Goal: Communication & Community: Participate in discussion

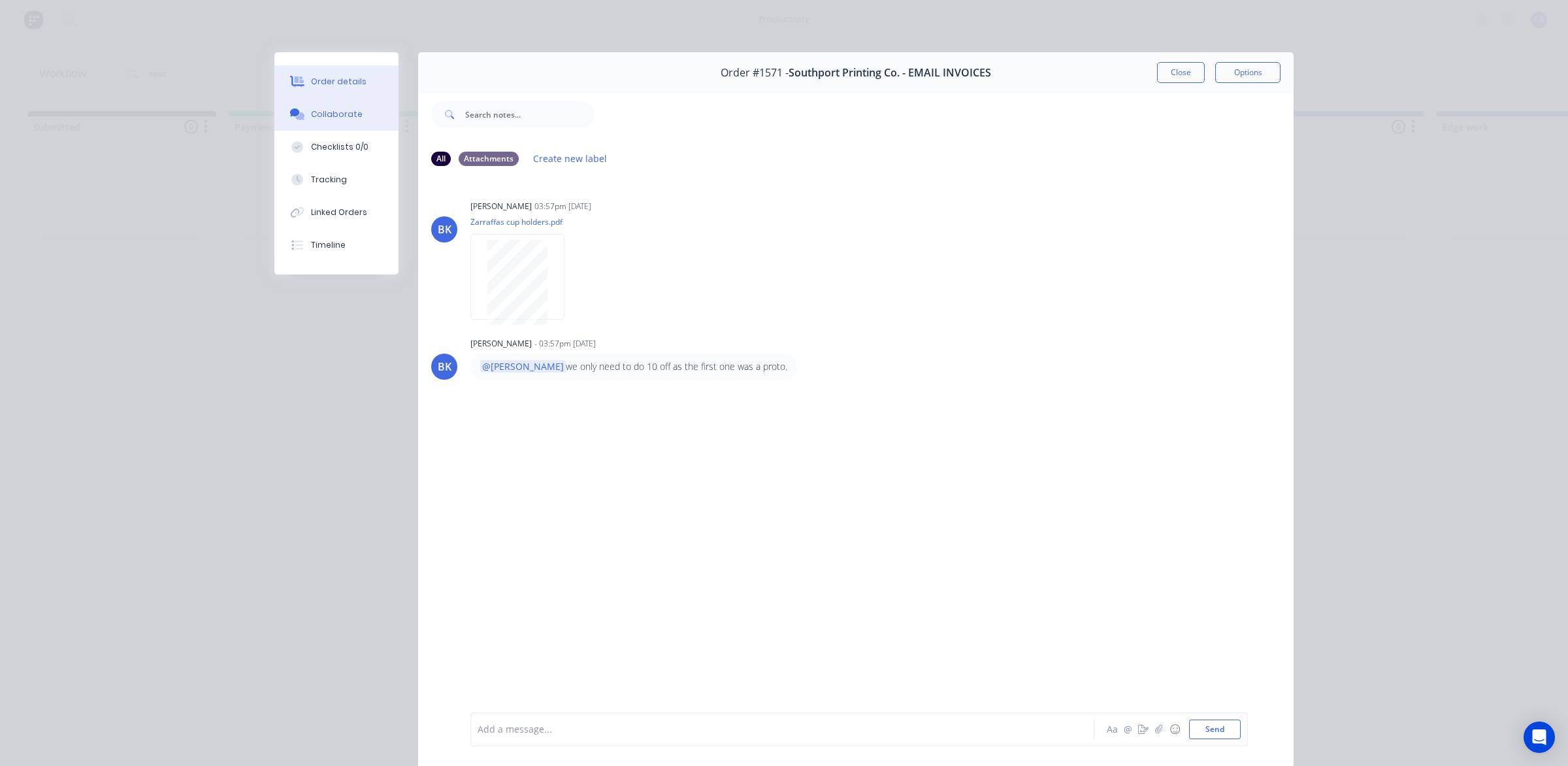
scroll to position [0, 817]
click at [364, 83] on button "Order details" at bounding box center [336, 82] width 124 height 32
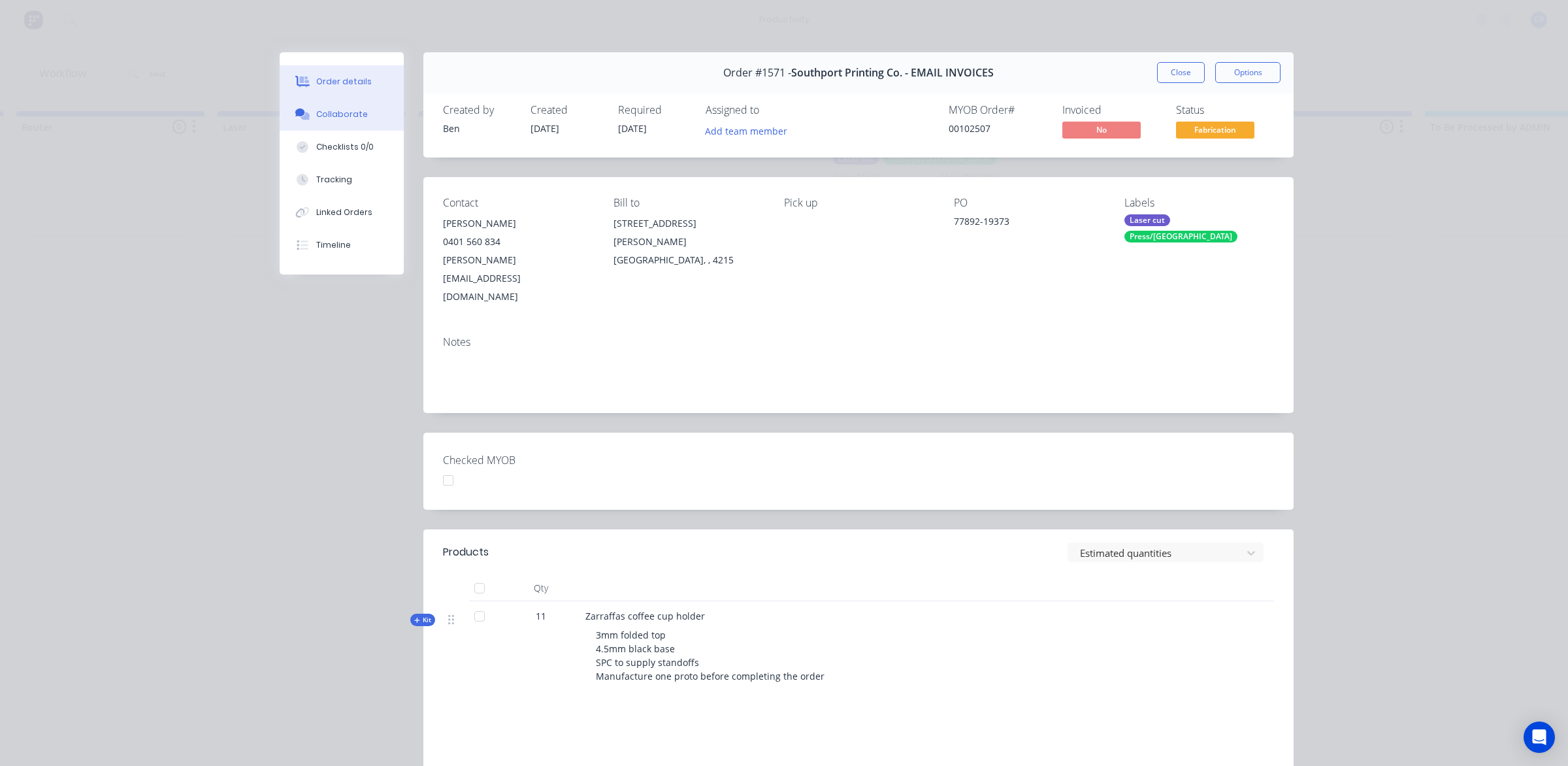
click at [336, 121] on button "Collaborate" at bounding box center [342, 114] width 124 height 32
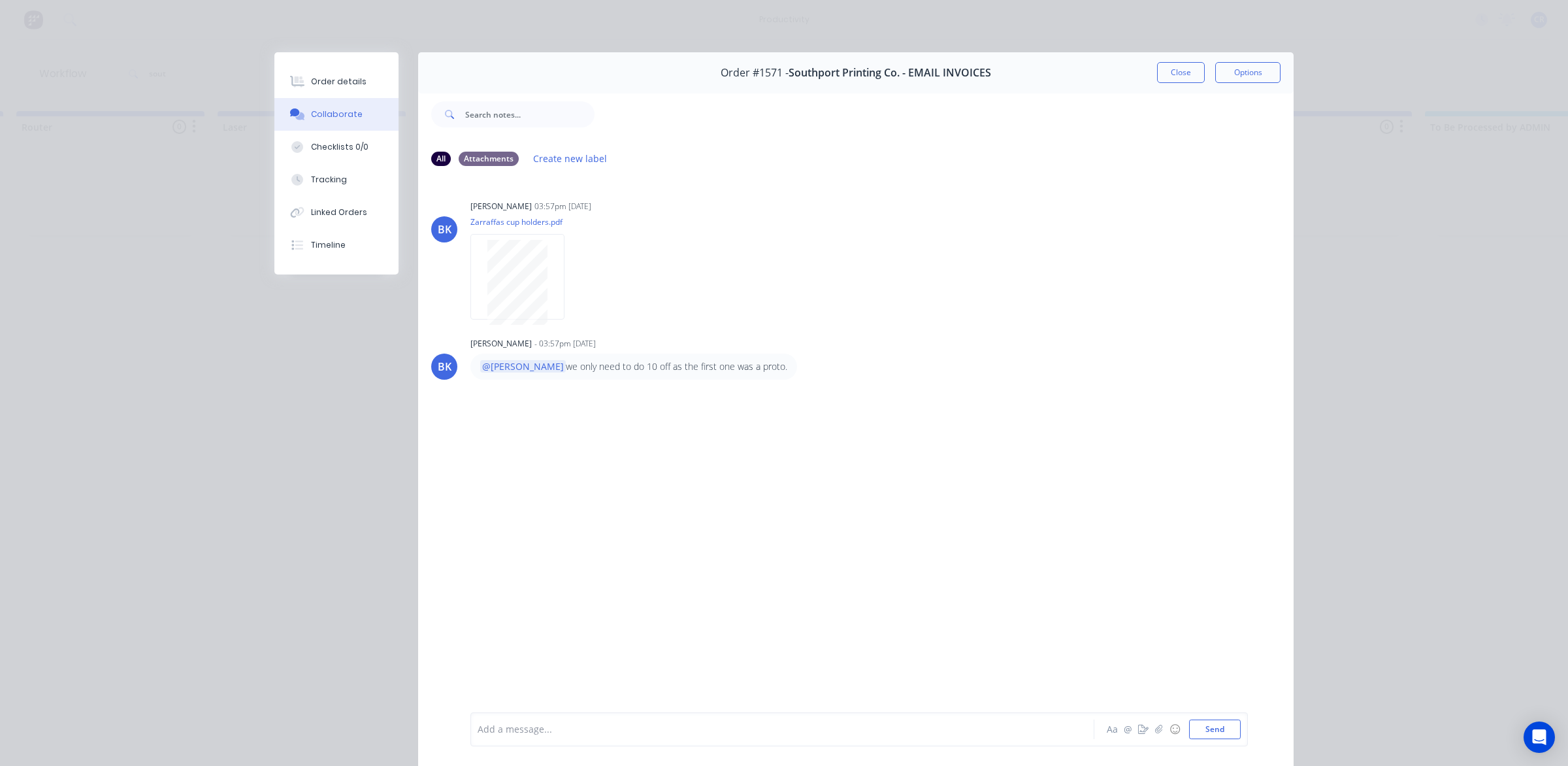
click at [618, 730] on div at bounding box center [764, 730] width 572 height 14
click at [1215, 728] on button "Send" at bounding box center [1214, 729] width 52 height 19
click at [1173, 70] on button "Close" at bounding box center [1181, 72] width 48 height 21
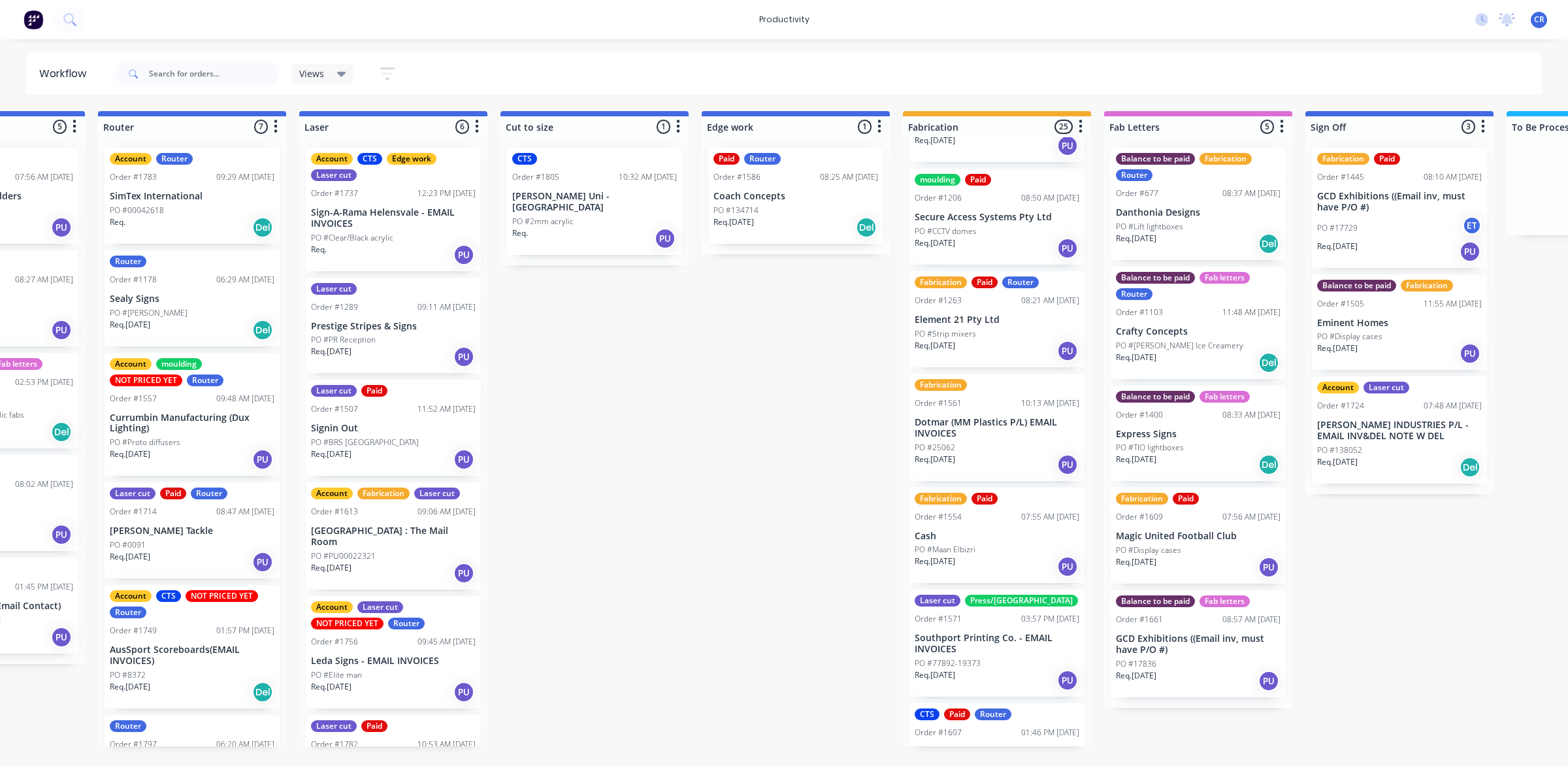
scroll to position [327, 0]
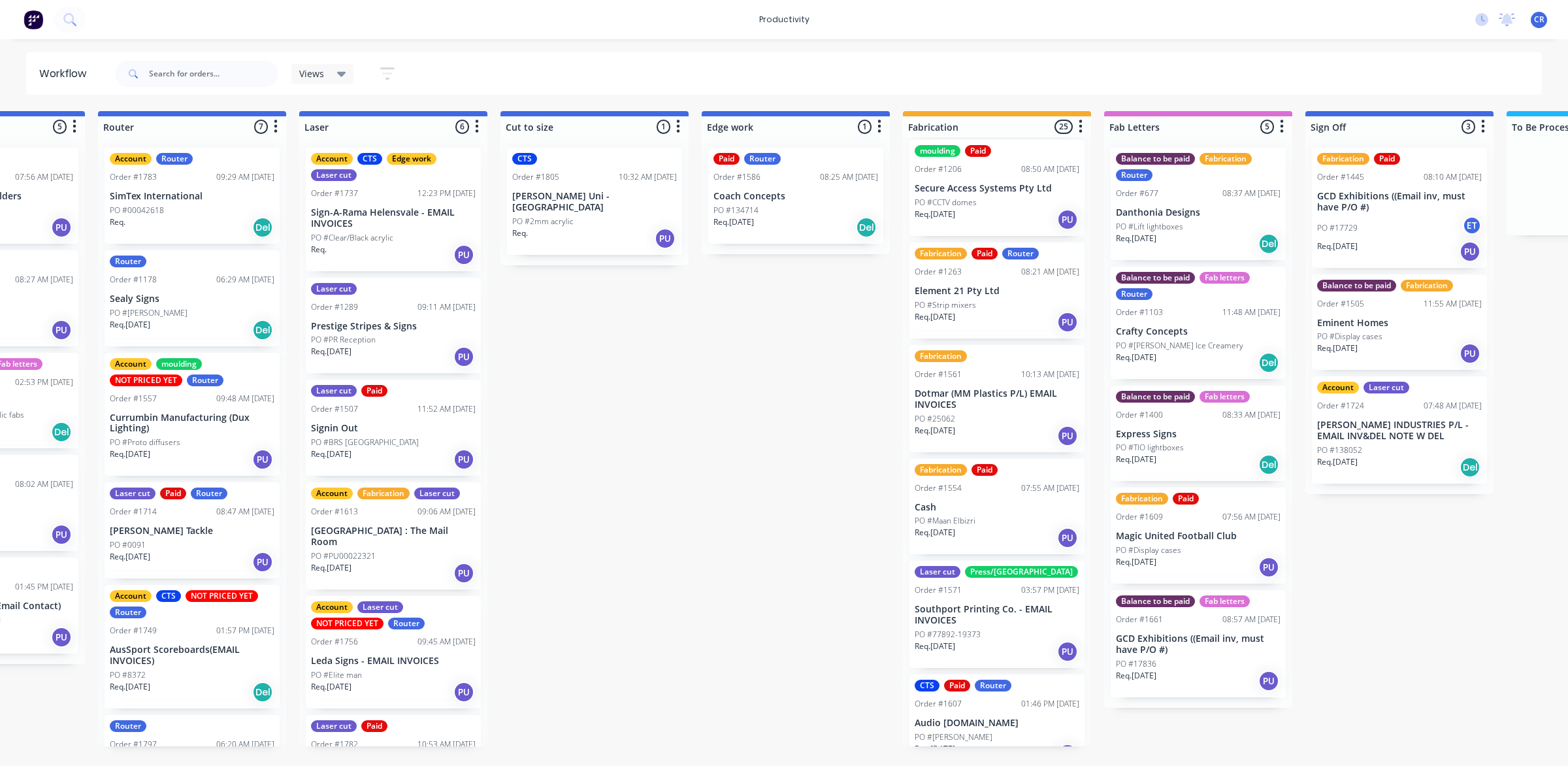
click at [988, 608] on p "Southport Printing Co. - EMAIL INVOICES" at bounding box center [996, 615] width 165 height 22
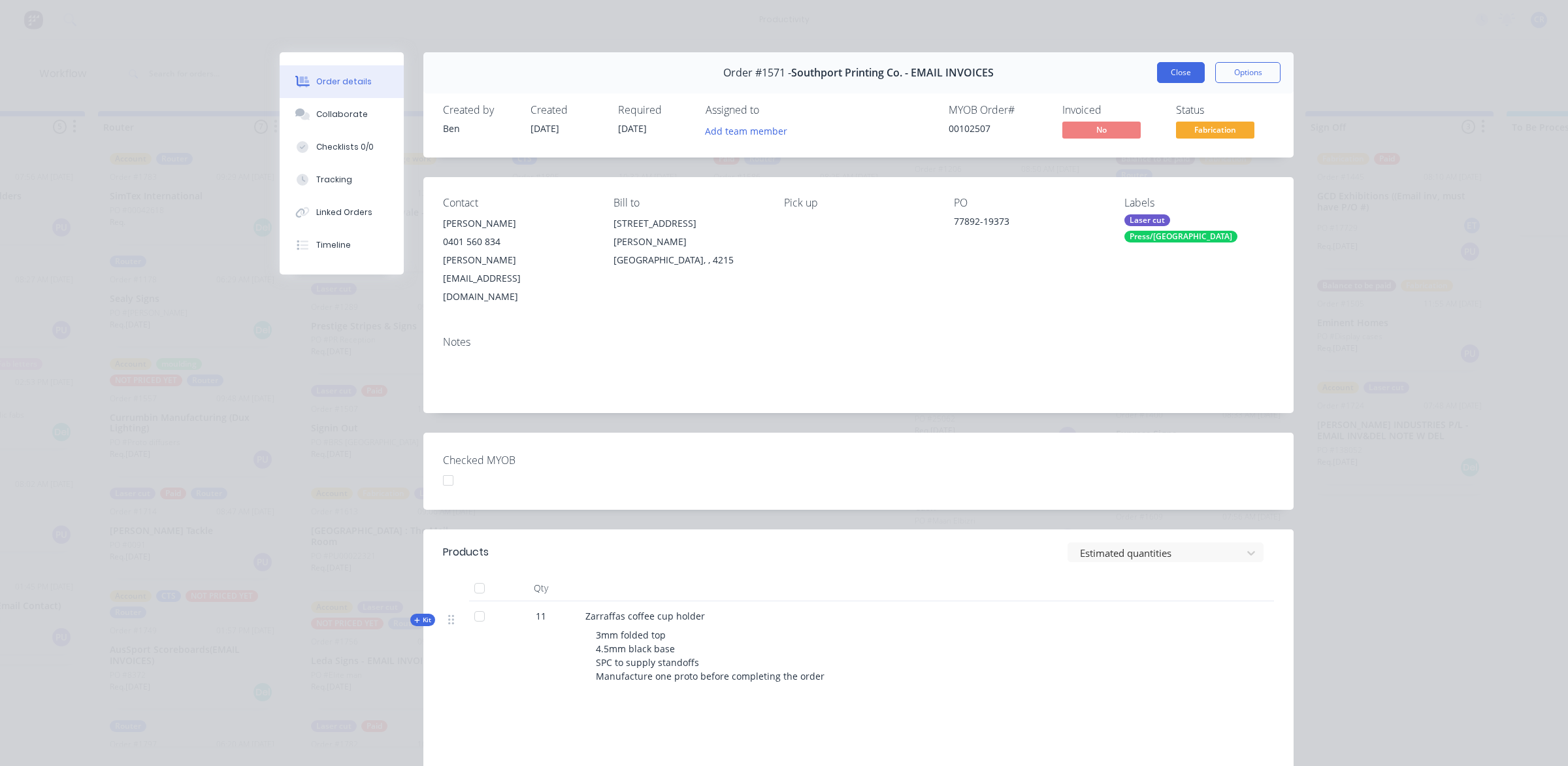
click at [1162, 72] on button "Close" at bounding box center [1181, 72] width 48 height 21
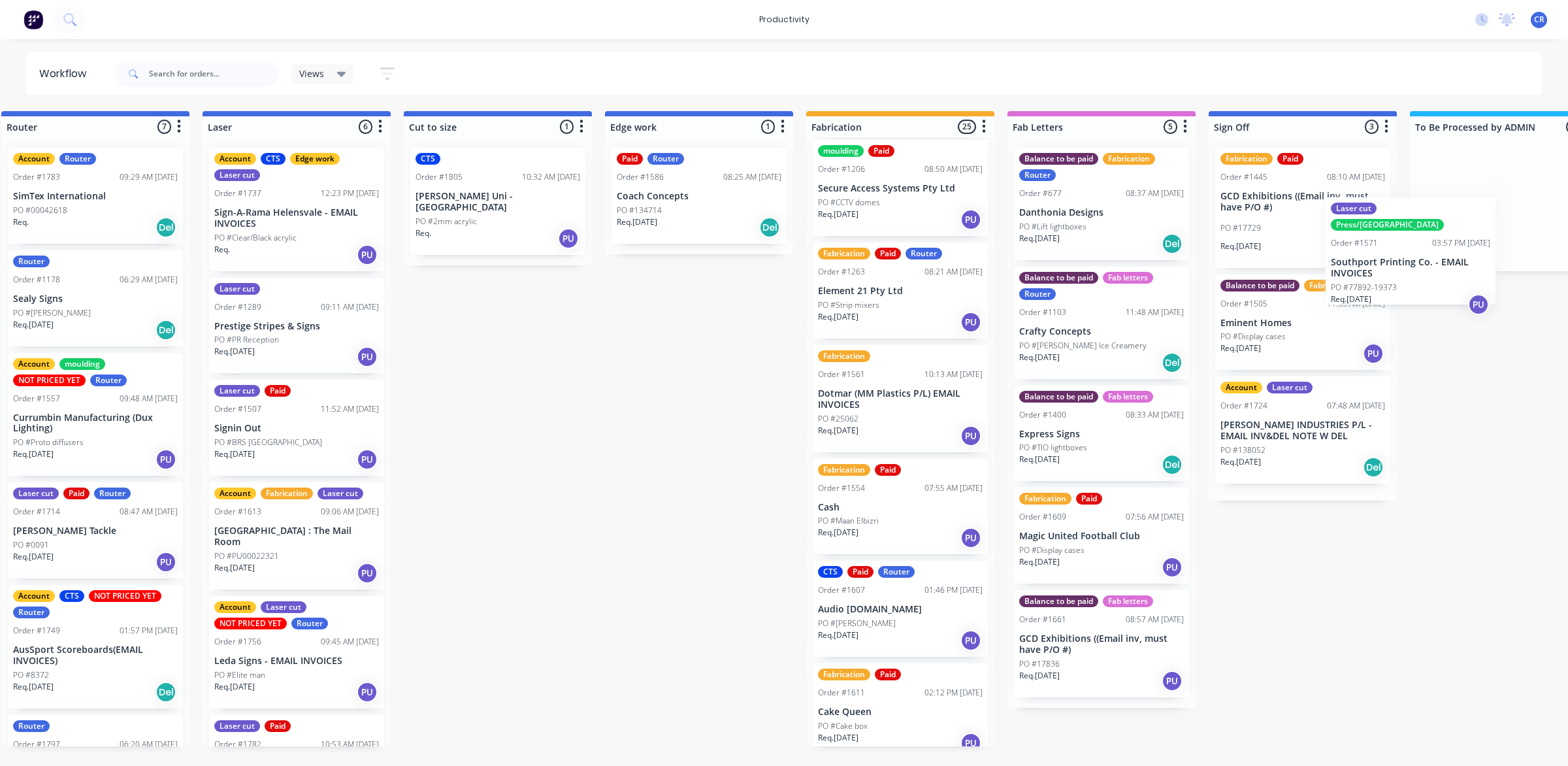
drag, startPoint x: 978, startPoint y: 608, endPoint x: 1413, endPoint y: 221, distance: 582.2
click at [1413, 221] on div "Submitted 1 Sort By Created date Required date Order number Customer name Most …" at bounding box center [721, 429] width 3126 height 635
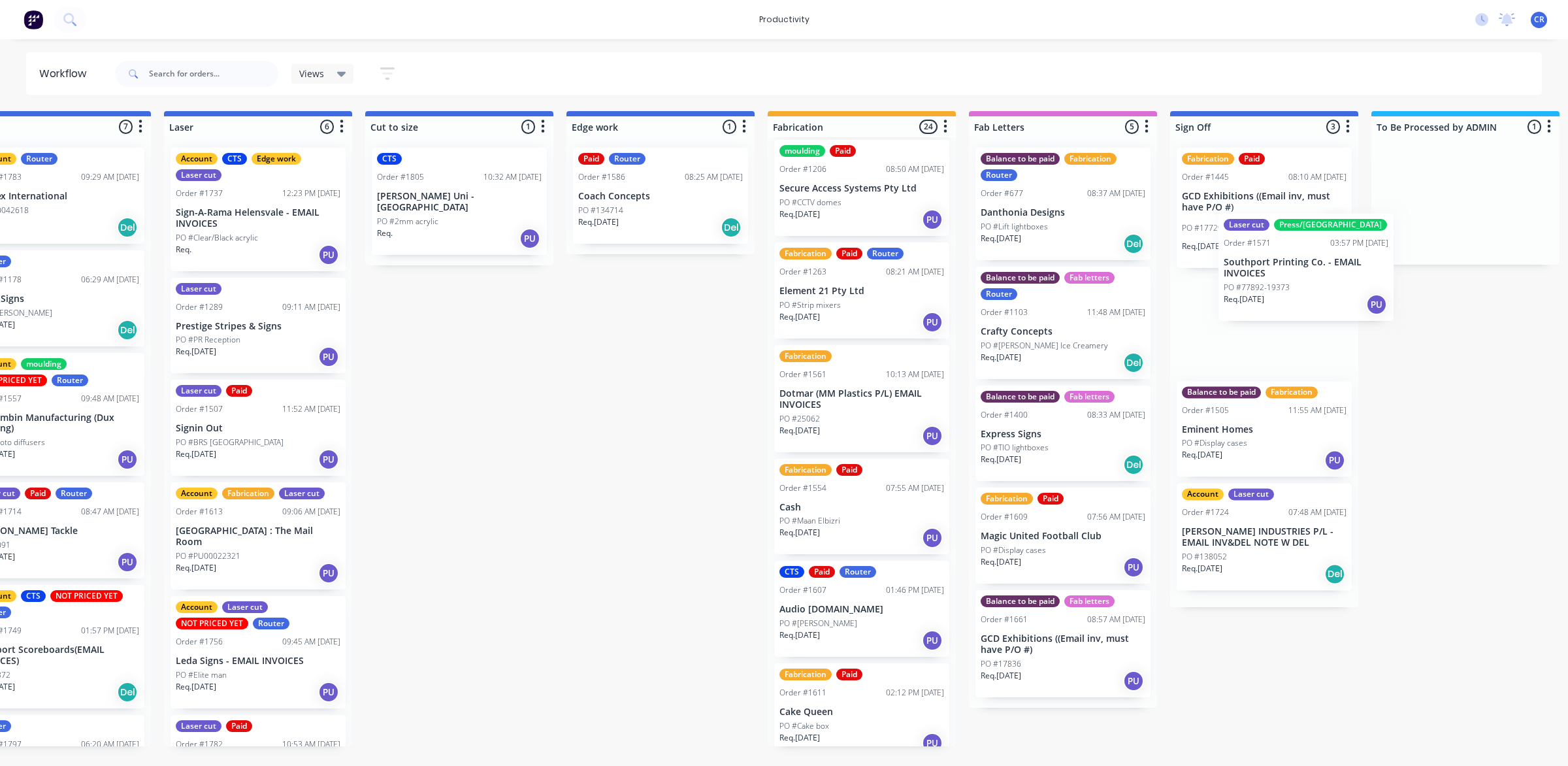
drag, startPoint x: 1498, startPoint y: 167, endPoint x: 1317, endPoint y: 235, distance: 193.4
click at [1318, 235] on div "Submitted 1 Sort By Created date Required date Order number Customer name Most …" at bounding box center [682, 429] width 3126 height 635
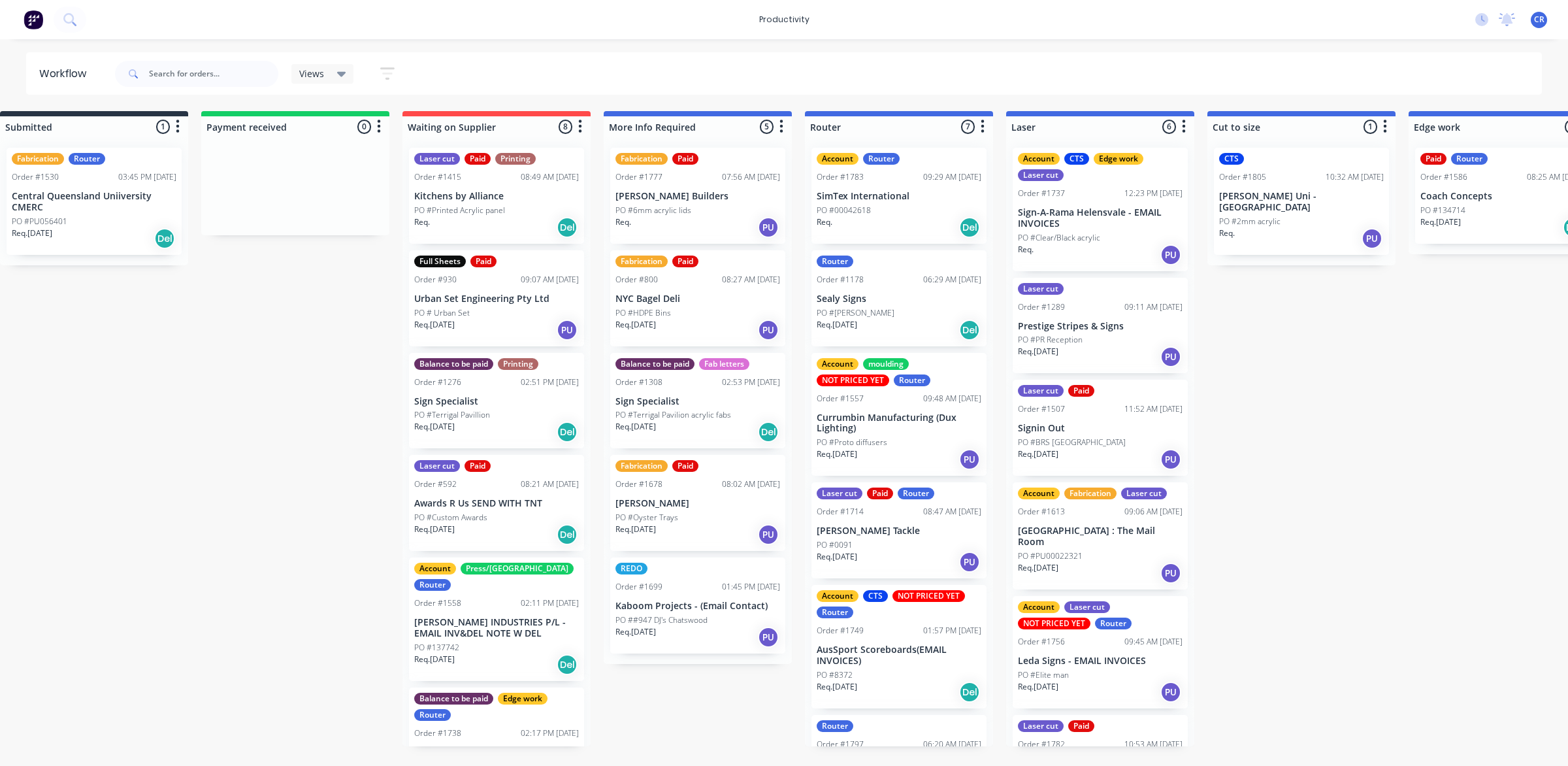
scroll to position [0, 0]
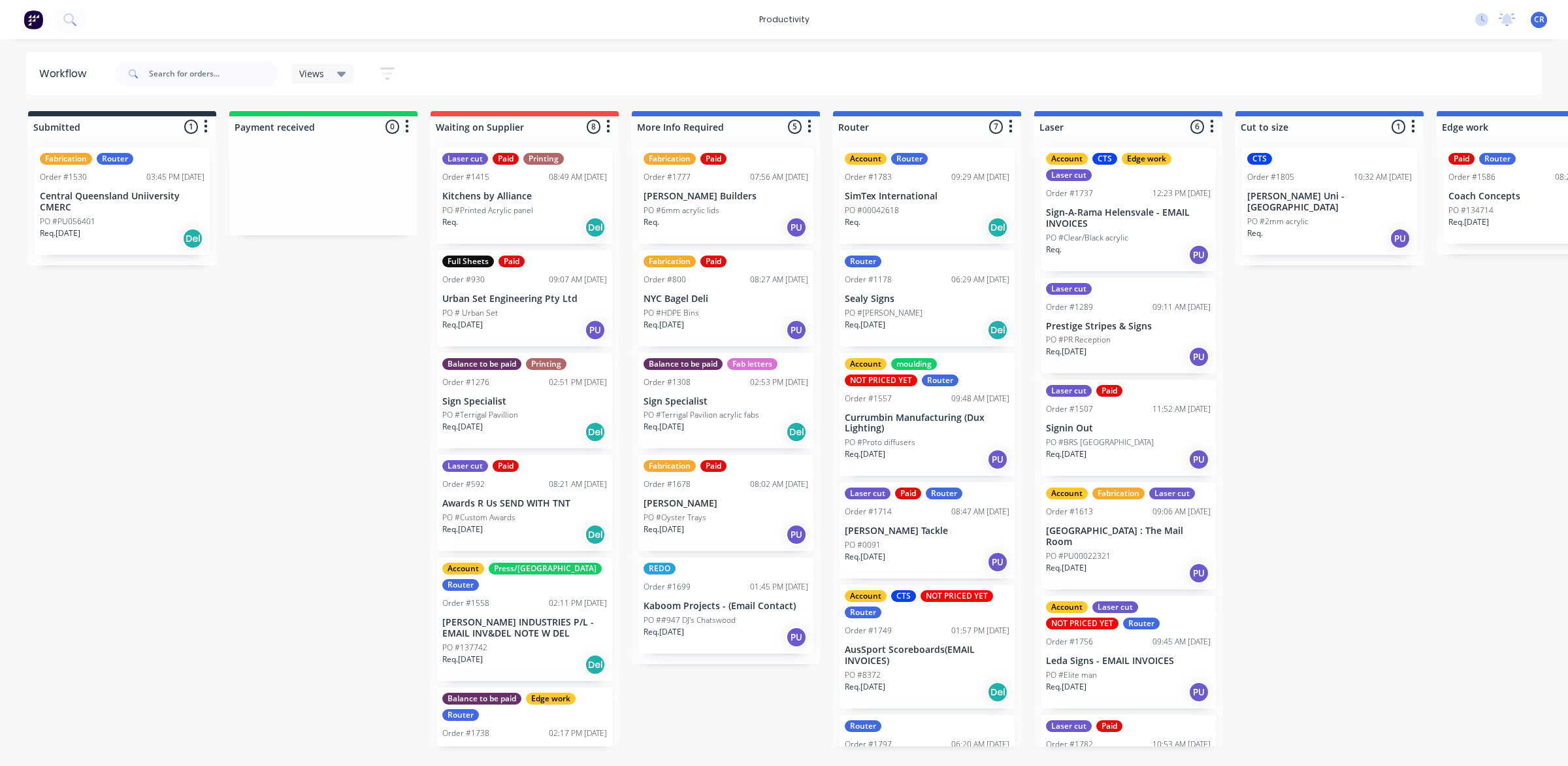
click at [928, 219] on div "Req. Del" at bounding box center [927, 227] width 165 height 22
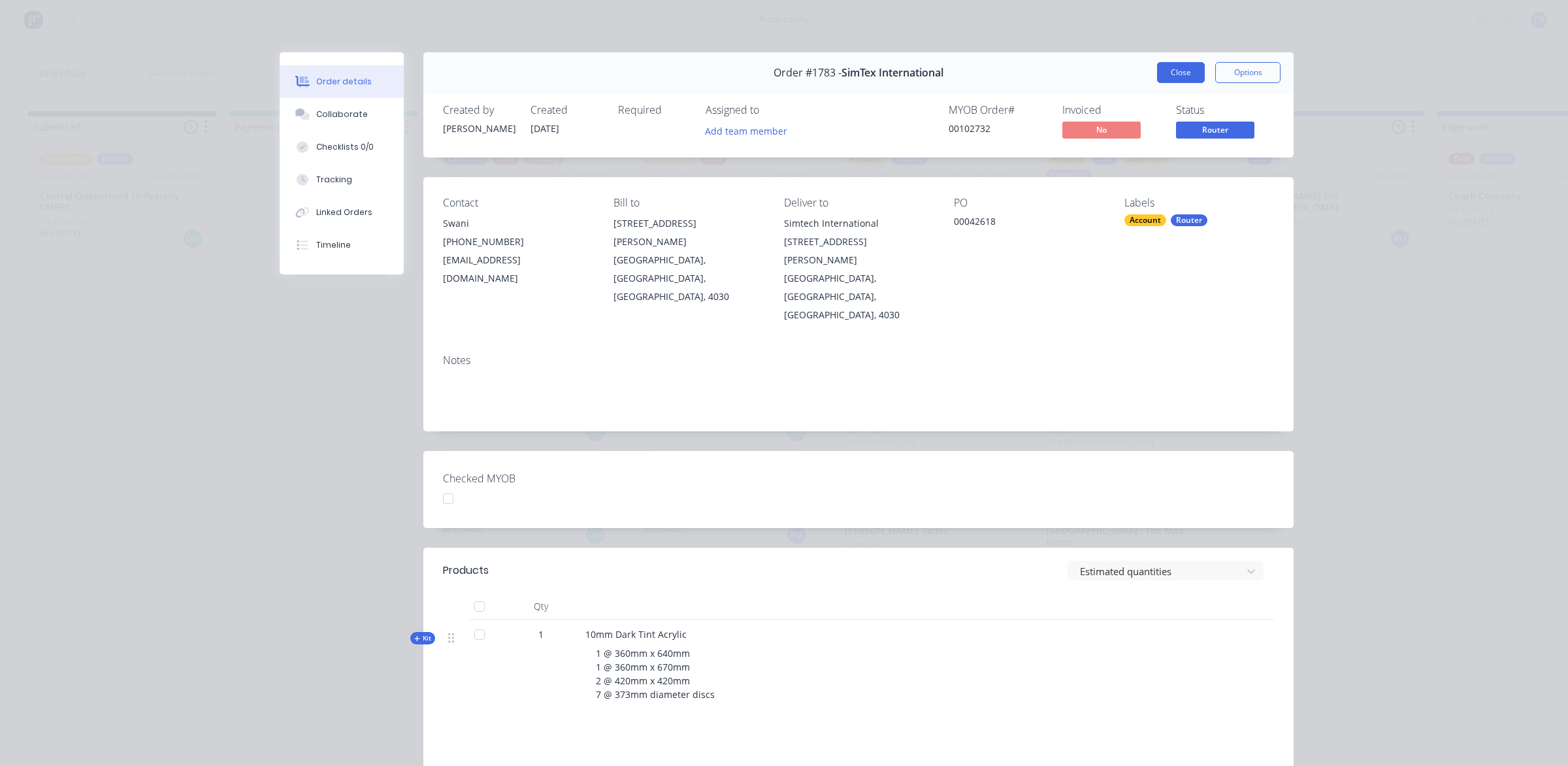
click at [1157, 73] on button "Close" at bounding box center [1181, 72] width 48 height 21
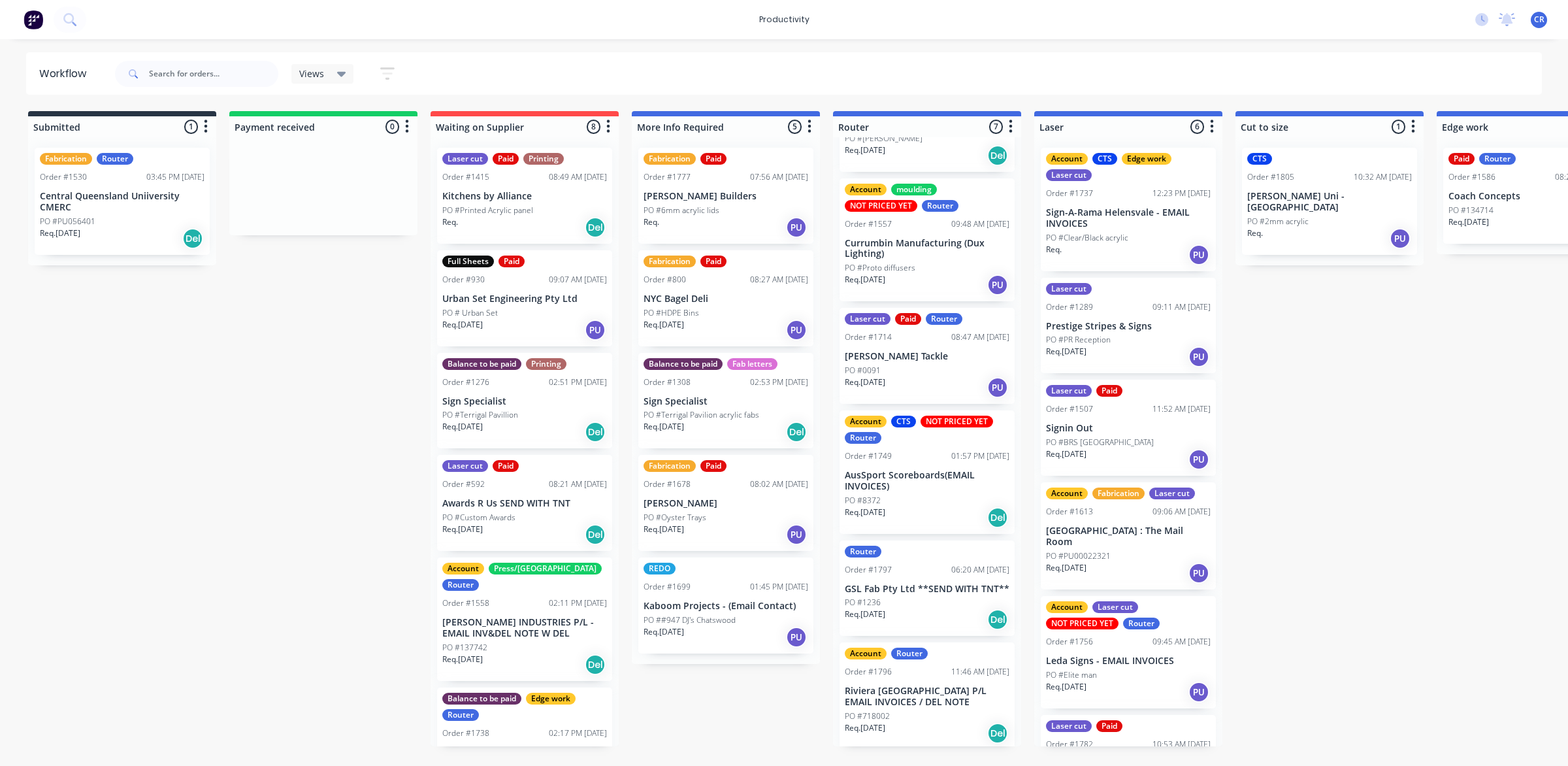
scroll to position [185, 0]
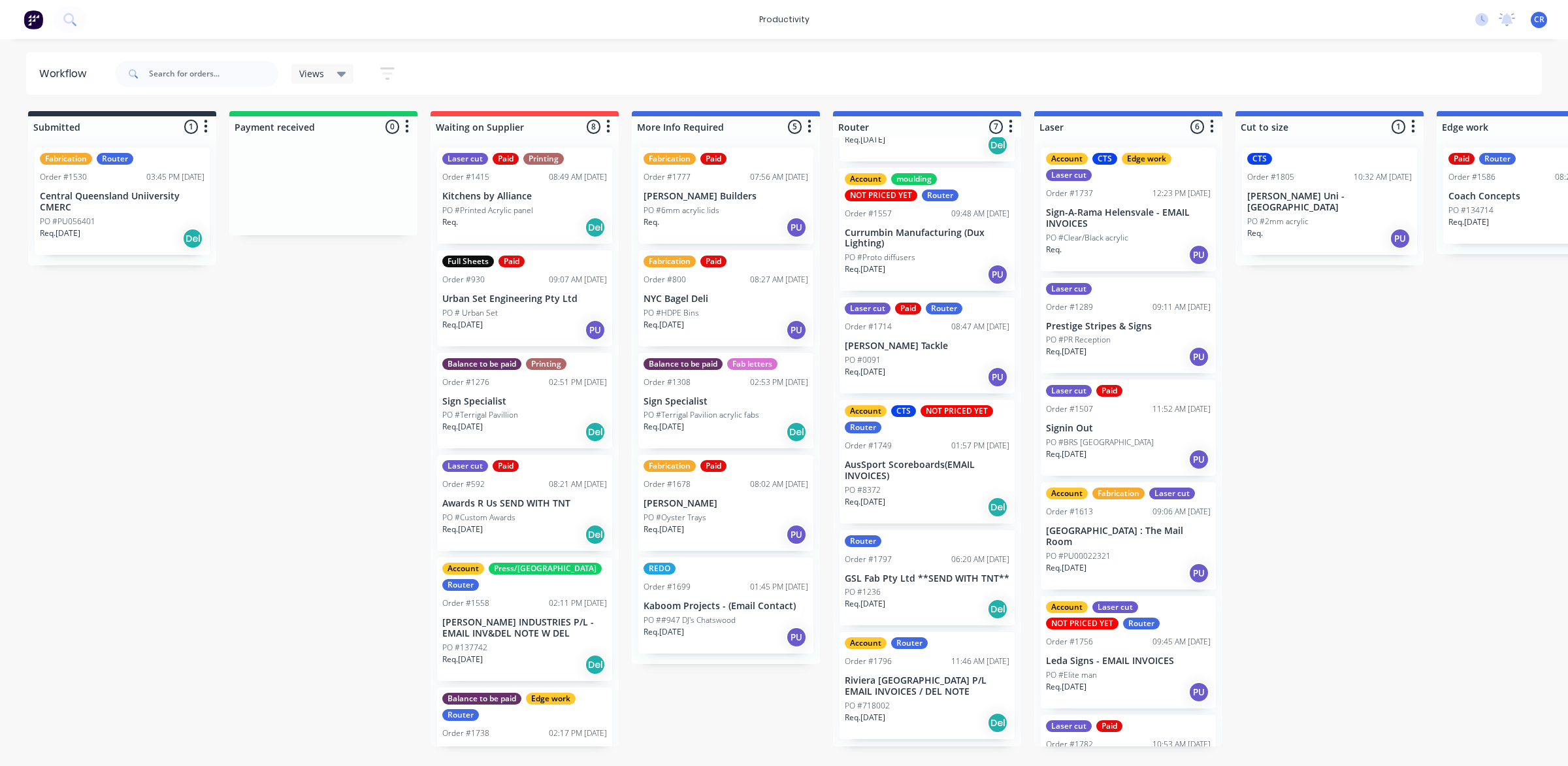
click at [918, 720] on div "Req. 07/10/25 Del" at bounding box center [927, 722] width 165 height 22
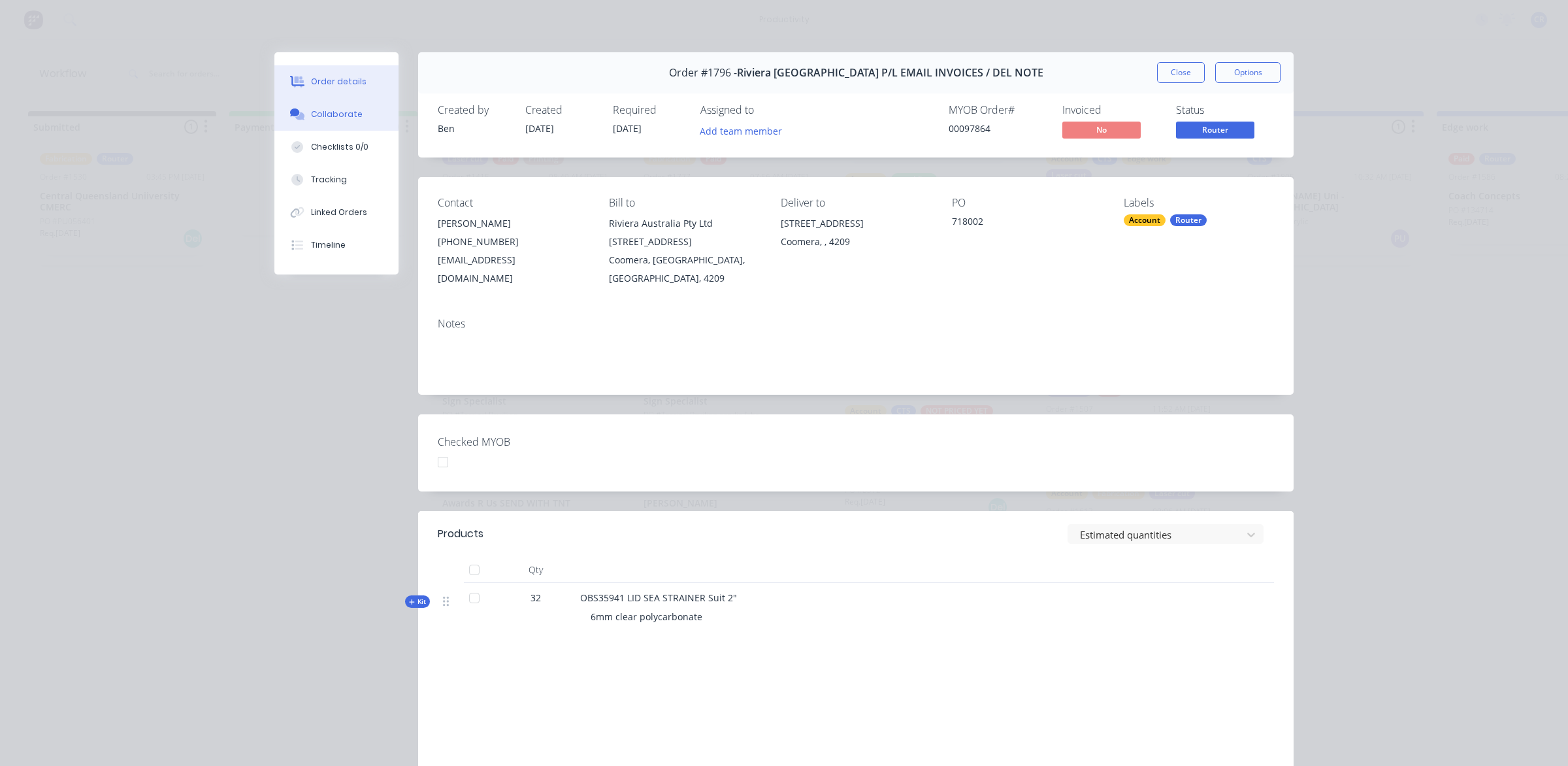
click at [357, 119] on button "Collaborate" at bounding box center [336, 114] width 124 height 32
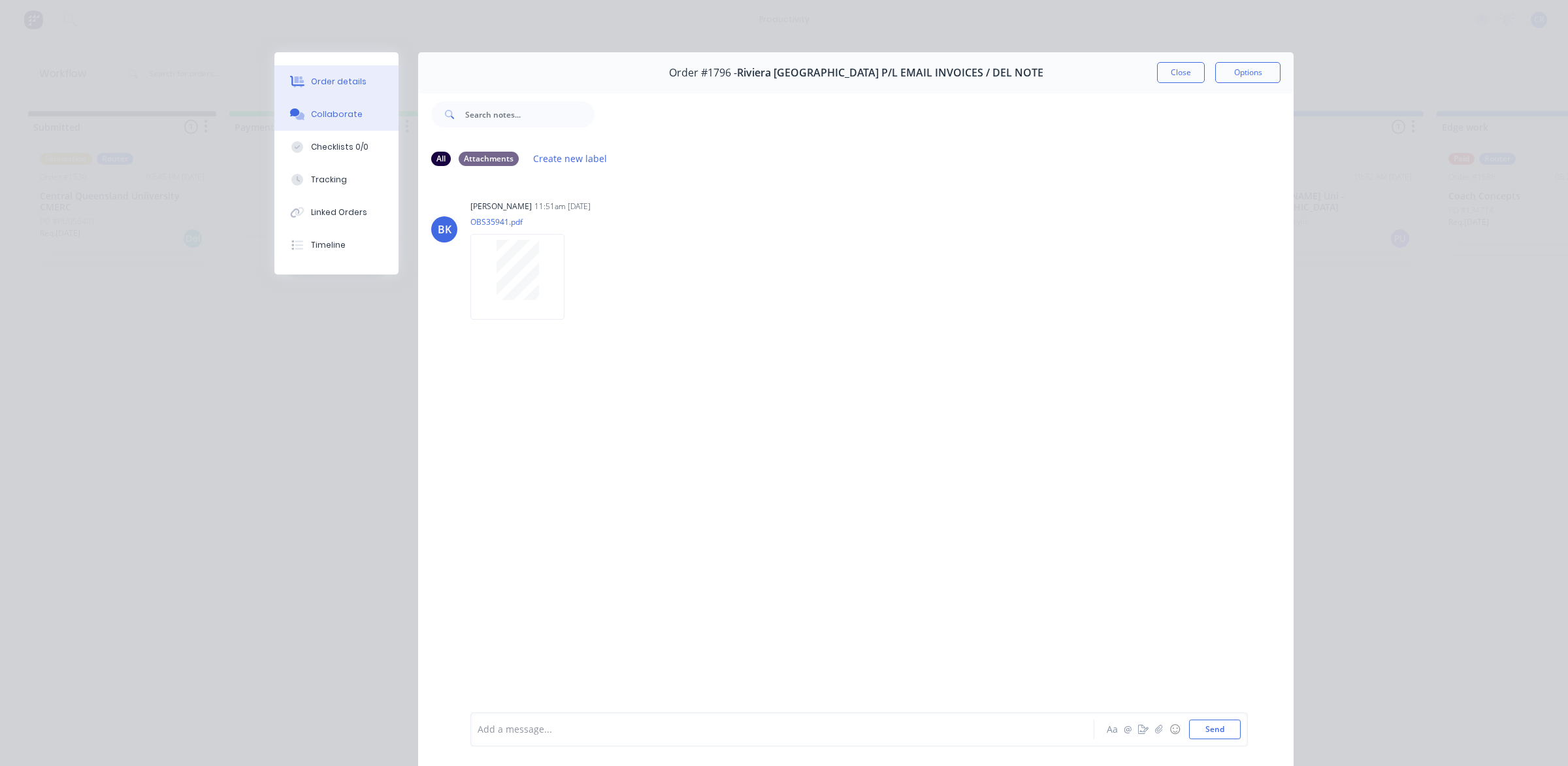
click at [330, 77] on div "Order details" at bounding box center [338, 81] width 56 height 12
